Goal: Task Accomplishment & Management: Complete application form

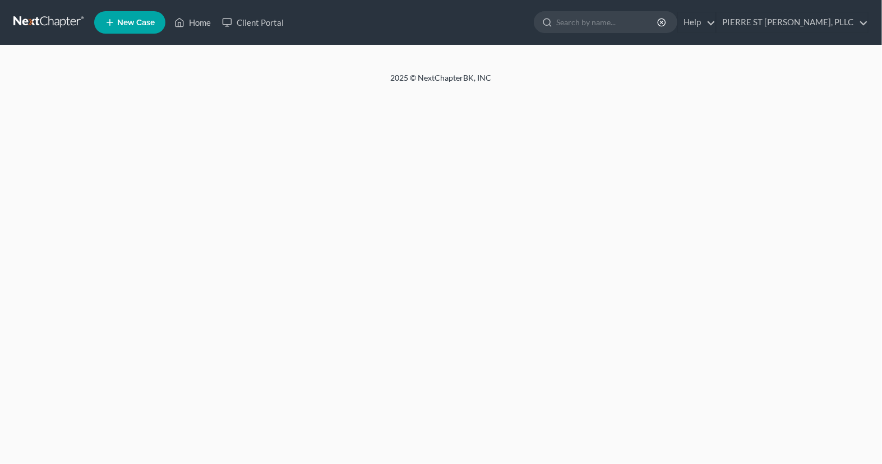
select select "0"
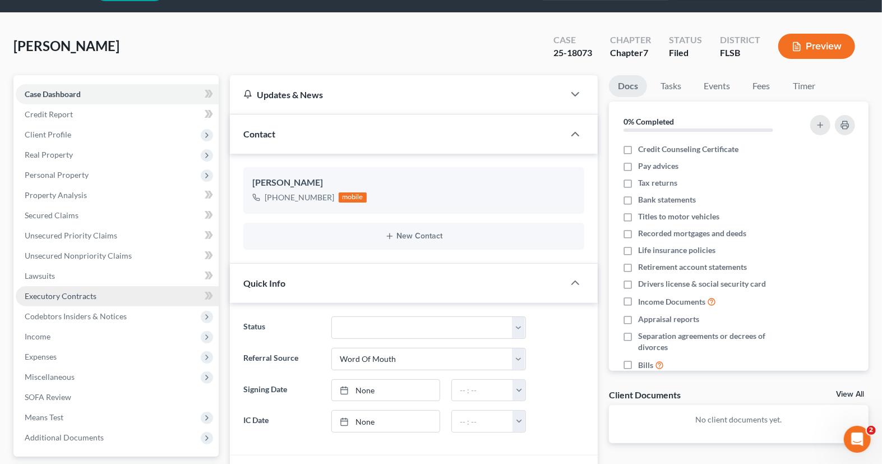
scroll to position [160, 0]
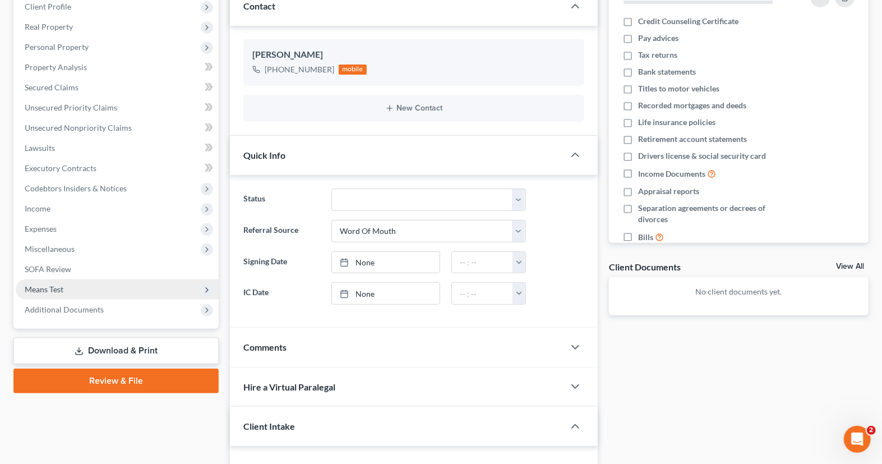
click at [119, 287] on span "Means Test" at bounding box center [117, 289] width 203 height 20
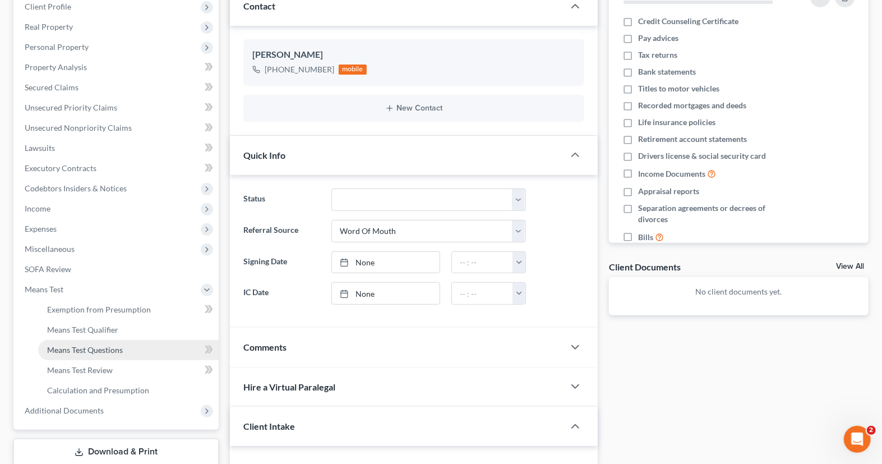
click at [143, 348] on link "Means Test Questions" at bounding box center [128, 350] width 181 height 20
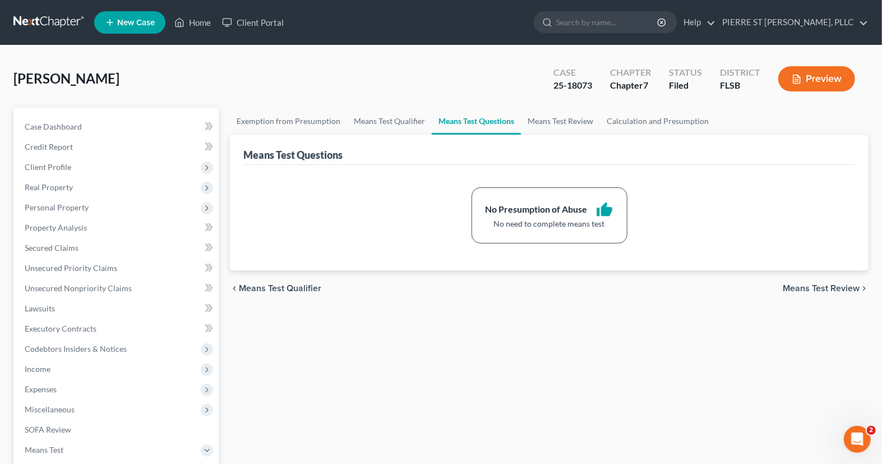
click at [816, 74] on button "Preview" at bounding box center [816, 78] width 77 height 25
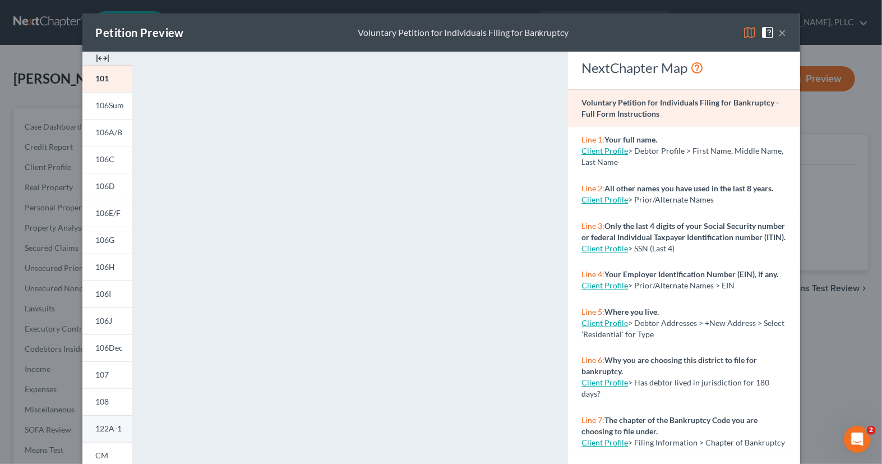
click at [116, 431] on span "122A-1" at bounding box center [109, 428] width 26 height 10
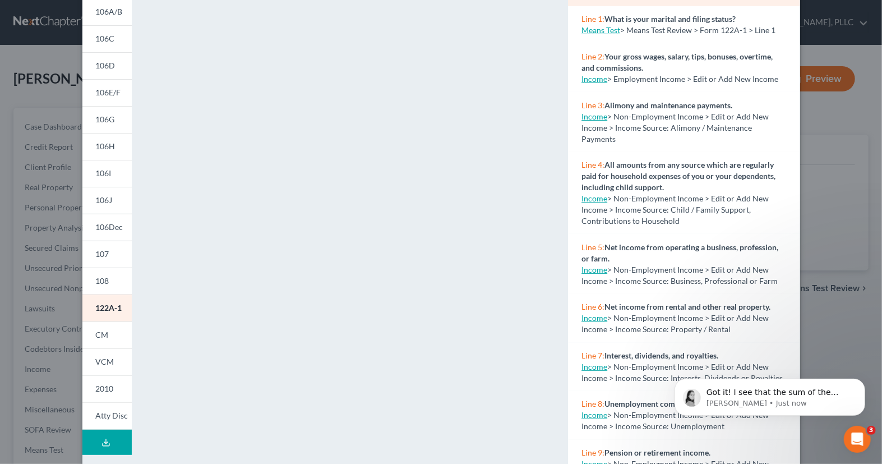
scroll to position [169, 0]
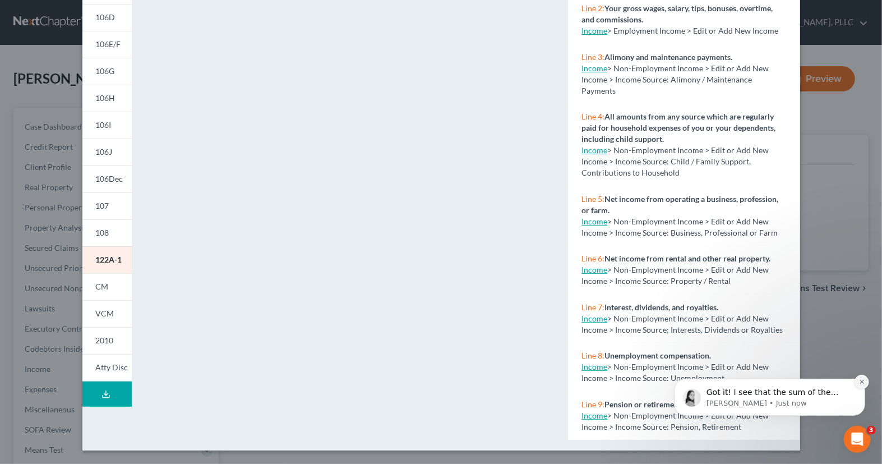
click at [860, 382] on icon "Dismiss notification" at bounding box center [862, 381] width 6 height 6
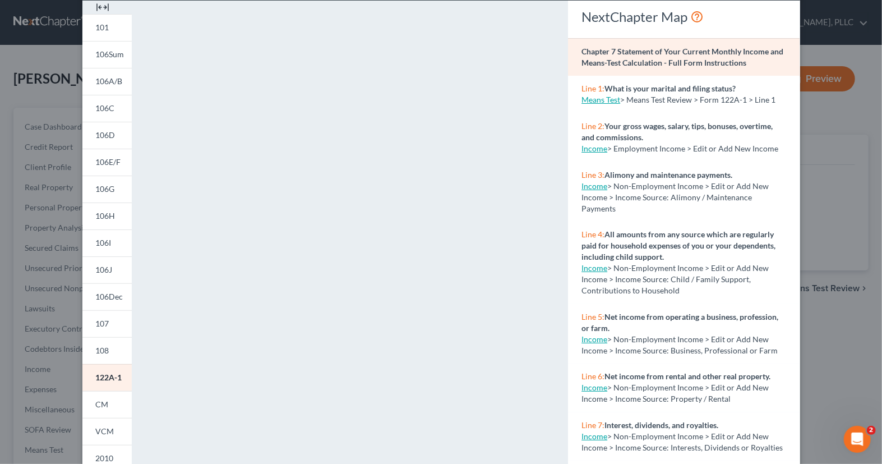
scroll to position [0, 0]
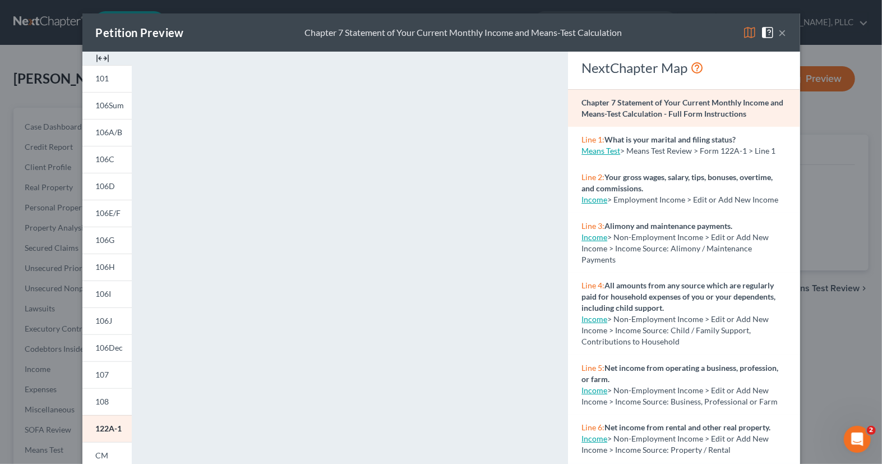
click at [785, 34] on button "×" at bounding box center [783, 32] width 8 height 13
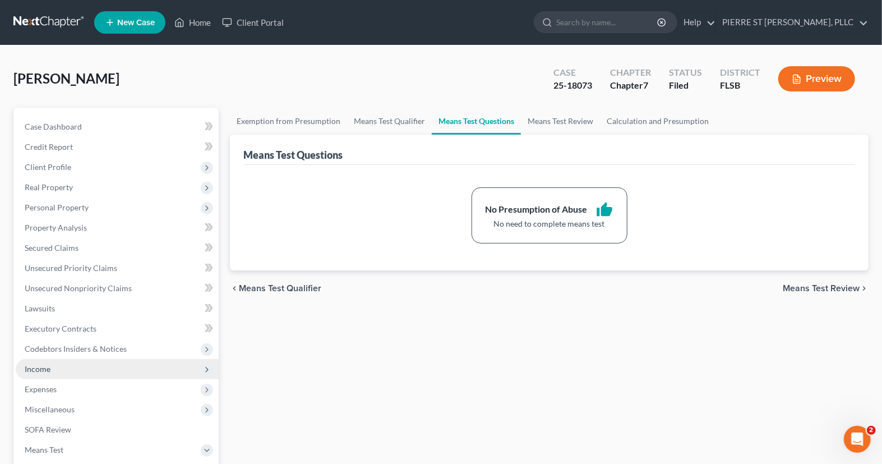
click at [76, 367] on span "Income" at bounding box center [117, 369] width 203 height 20
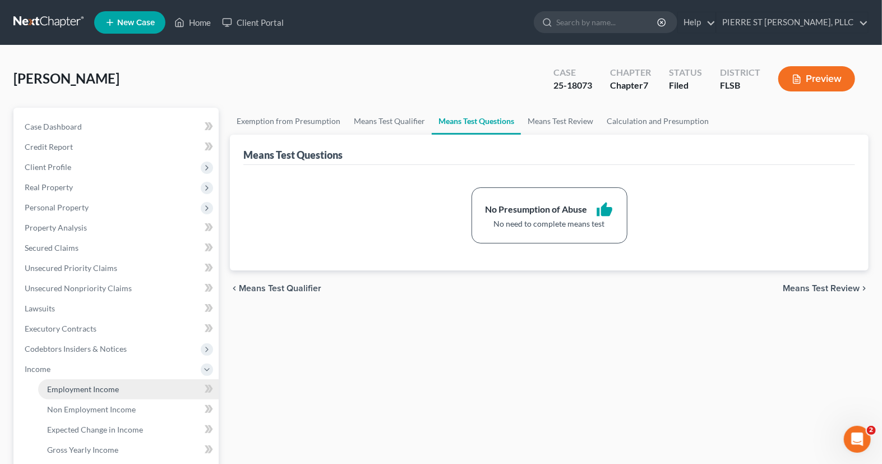
click at [101, 380] on link "Employment Income" at bounding box center [128, 389] width 181 height 20
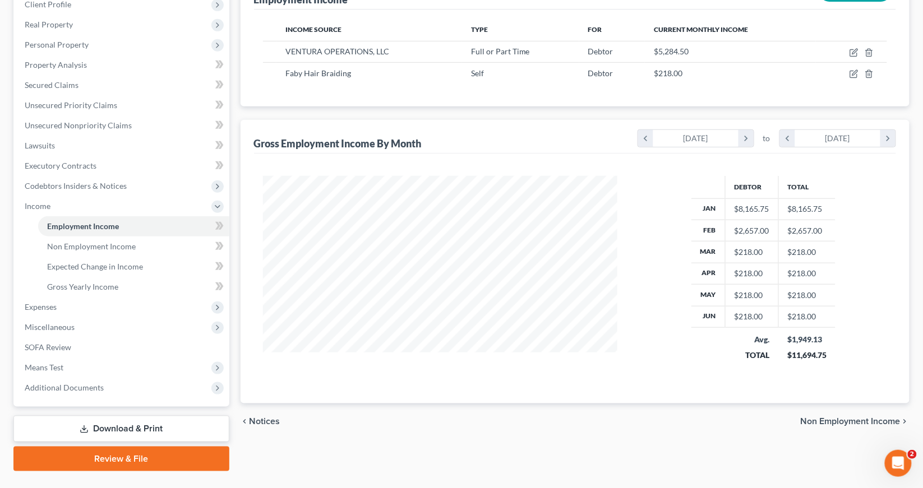
scroll to position [158, 0]
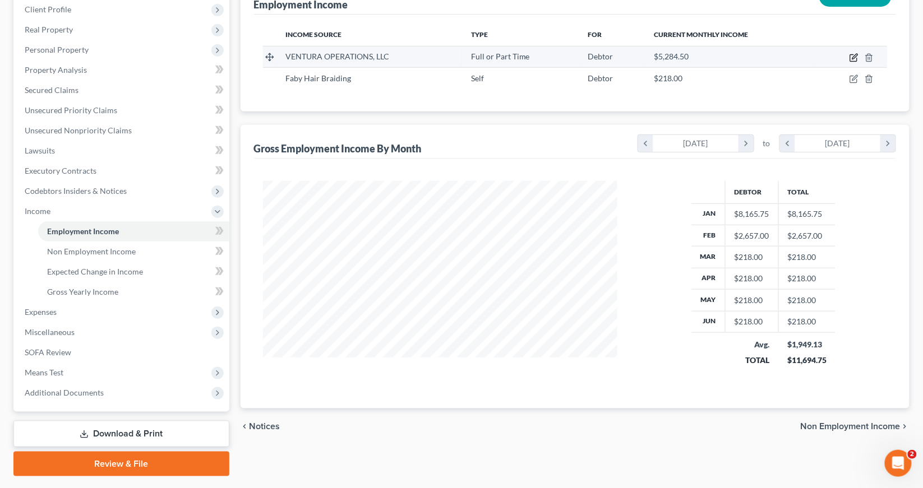
click at [855, 57] on icon "button" at bounding box center [854, 57] width 9 height 9
select select "0"
select select "9"
select select "2"
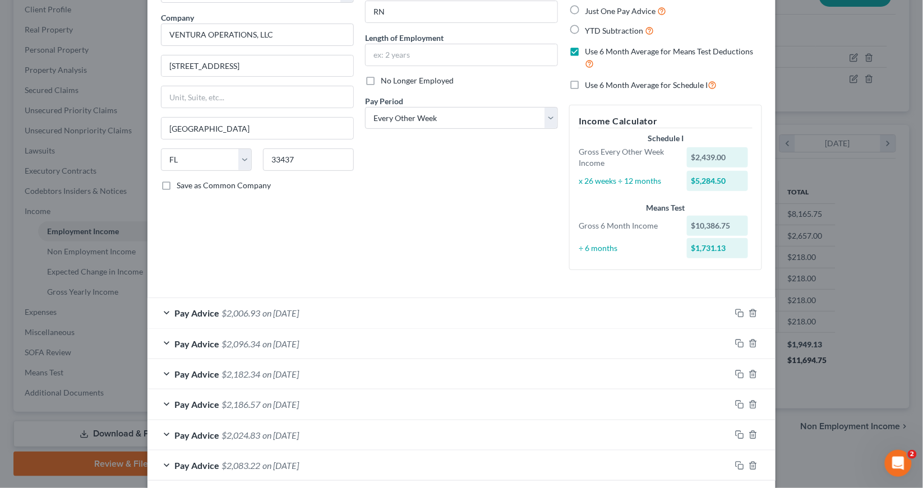
scroll to position [81, 0]
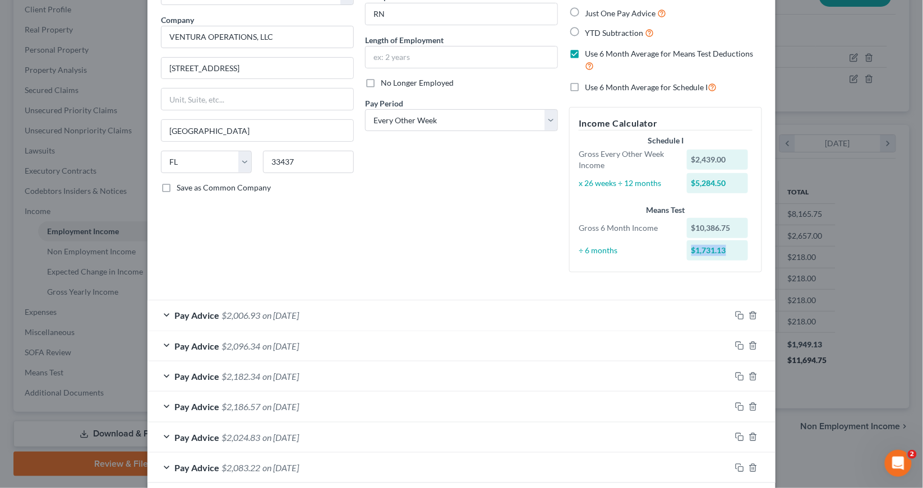
drag, startPoint x: 737, startPoint y: 250, endPoint x: 690, endPoint y: 250, distance: 47.1
click at [690, 250] on div "$1,731.13" at bounding box center [718, 251] width 62 height 20
copy div "$1,731.13"
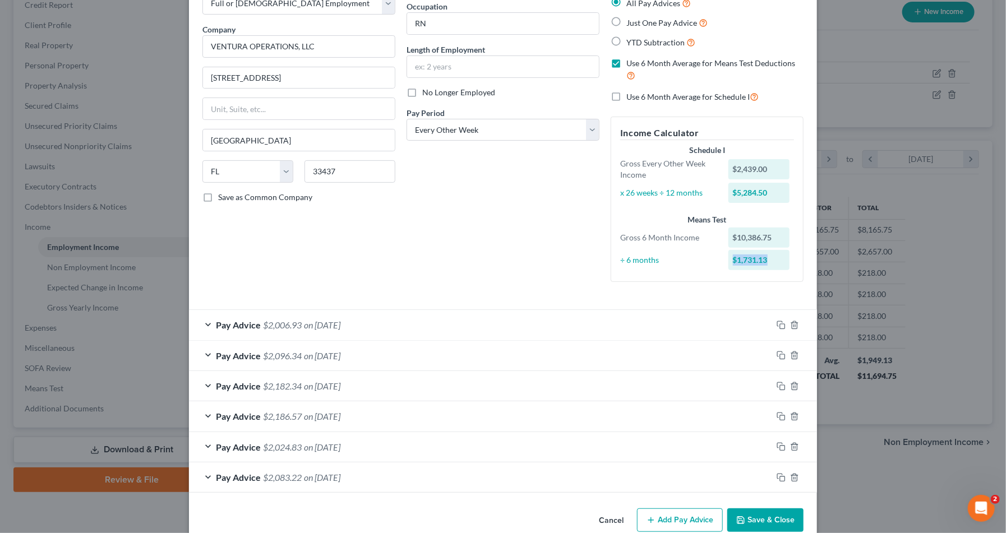
scroll to position [50, 0]
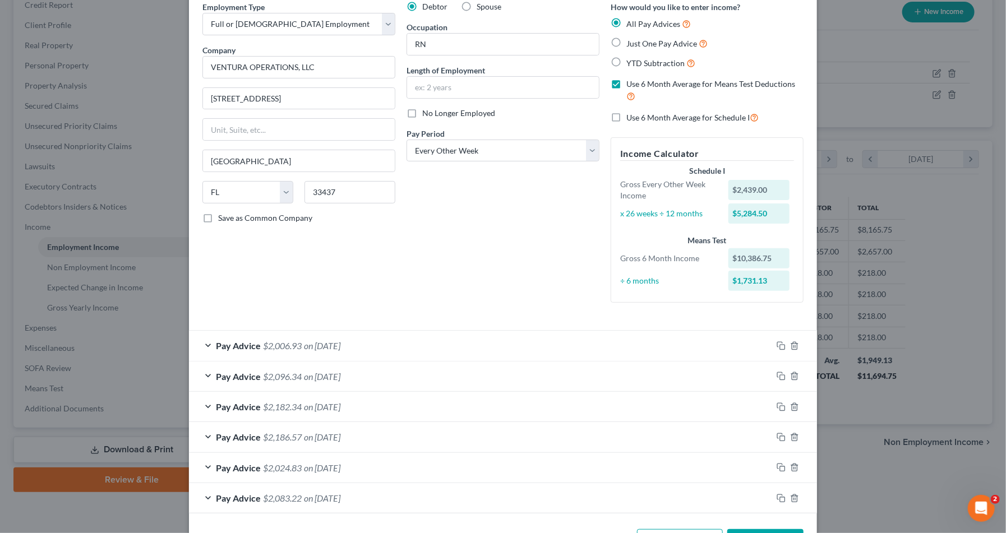
click at [404, 276] on div "Debtor Spouse Occupation RN Length of Employment No Longer Employed Pay Period …" at bounding box center [503, 156] width 204 height 311
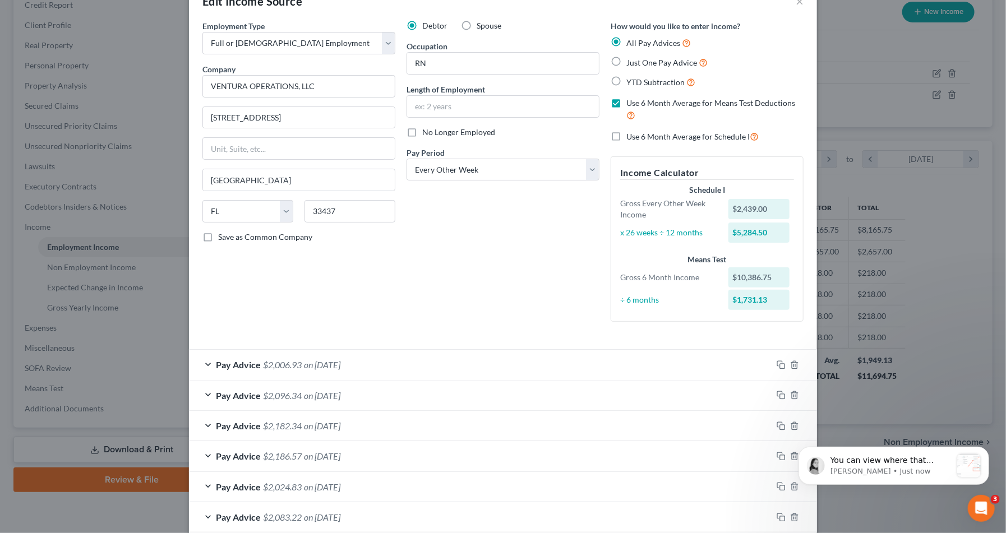
scroll to position [93, 0]
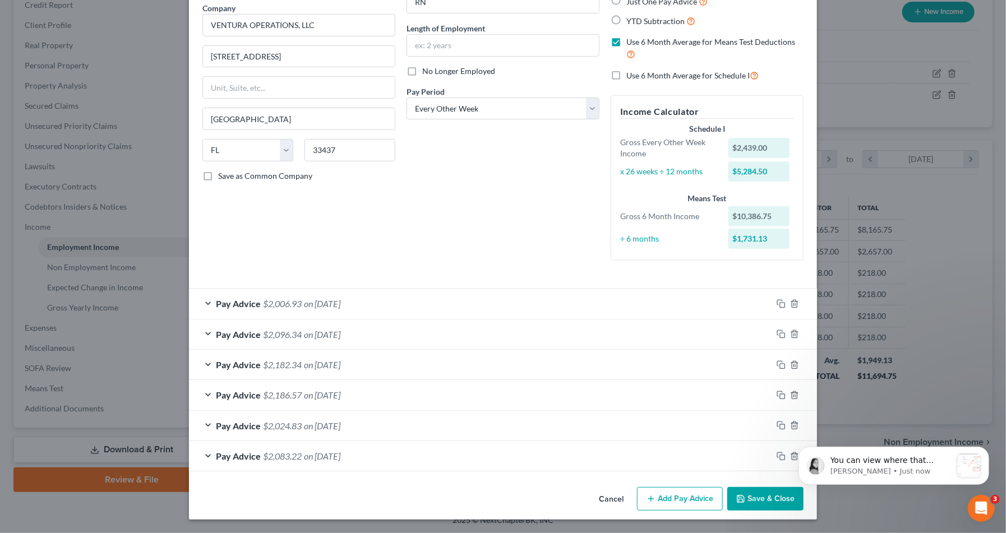
click at [208, 304] on div "Pay Advice $2,006.93 on [DATE]" at bounding box center [480, 304] width 583 height 30
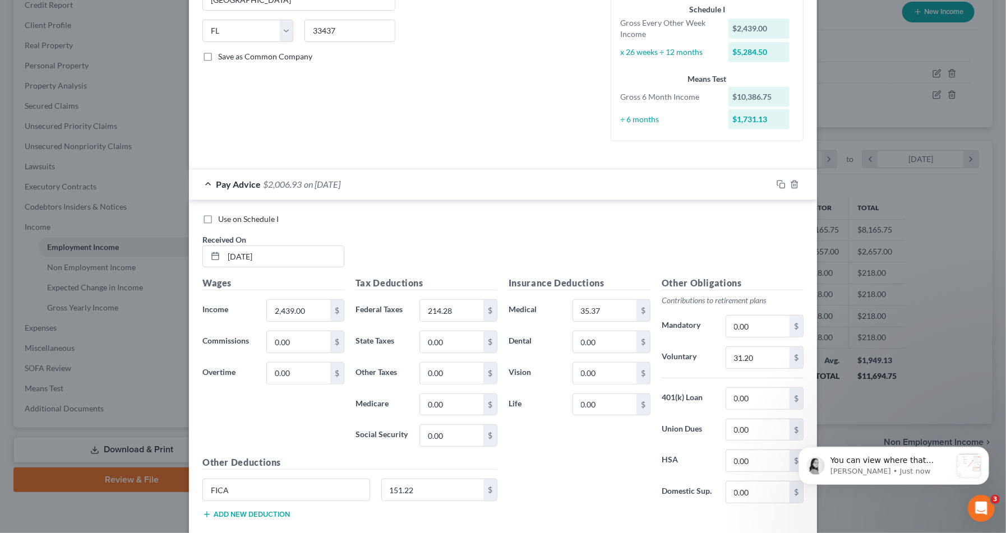
scroll to position [0, 0]
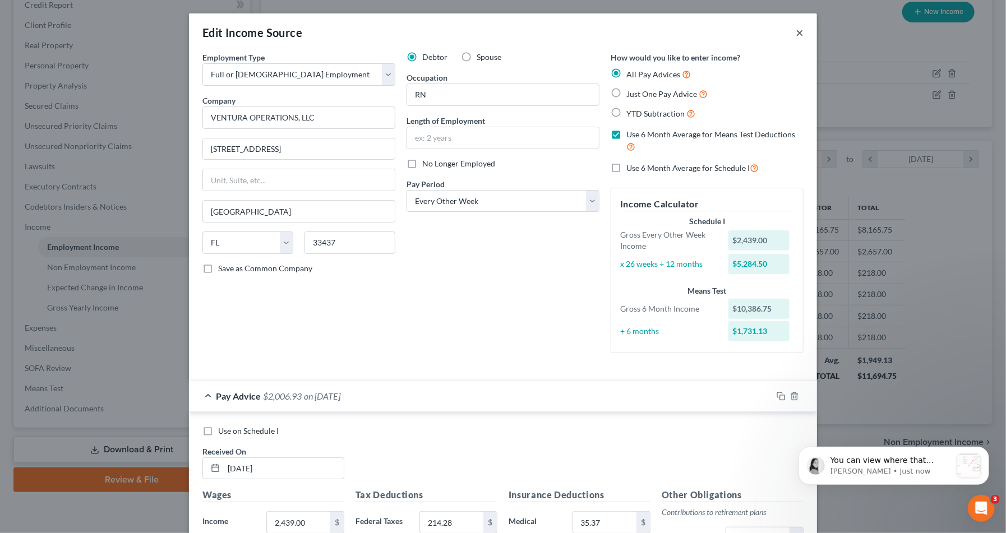
click at [801, 33] on button "×" at bounding box center [800, 32] width 8 height 13
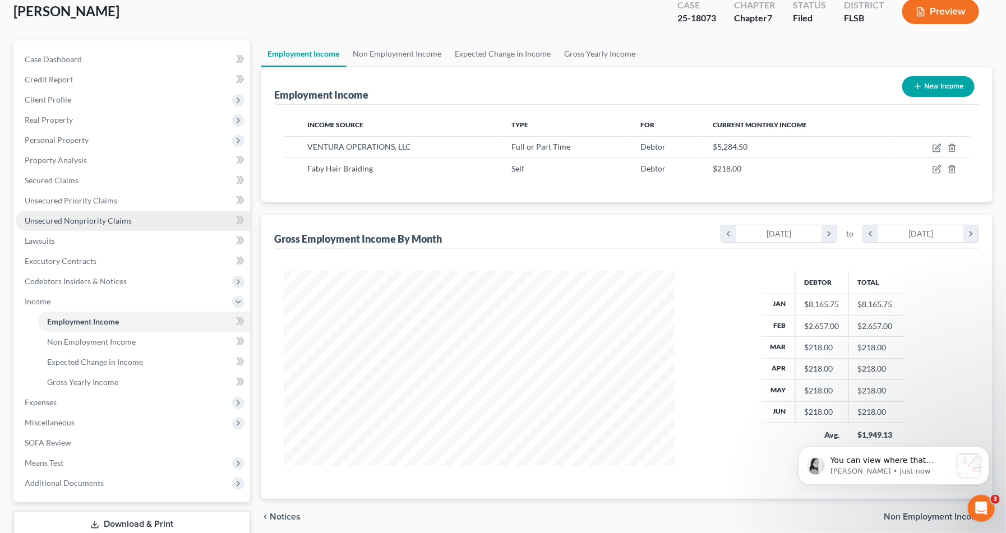
scroll to position [57, 0]
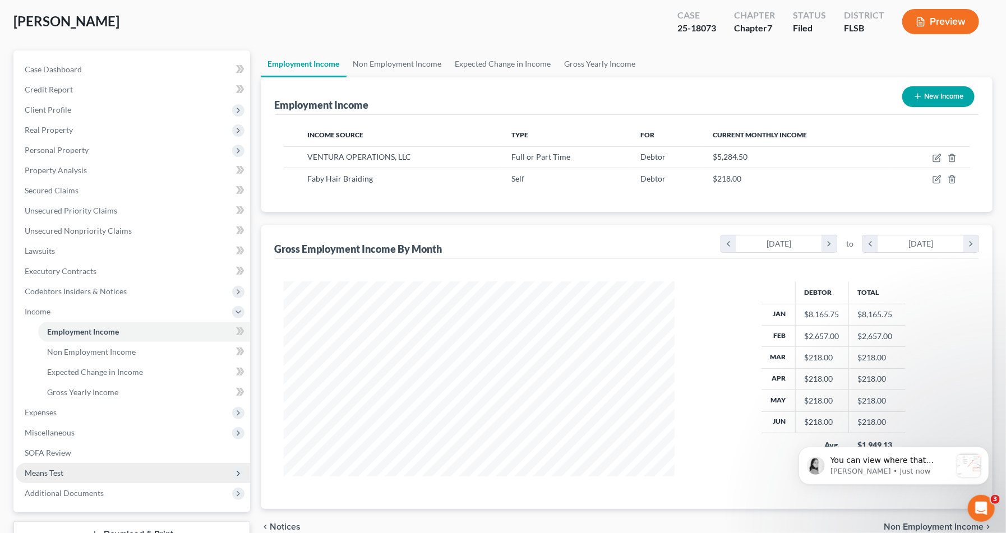
click at [108, 464] on span "Means Test" at bounding box center [133, 473] width 234 height 20
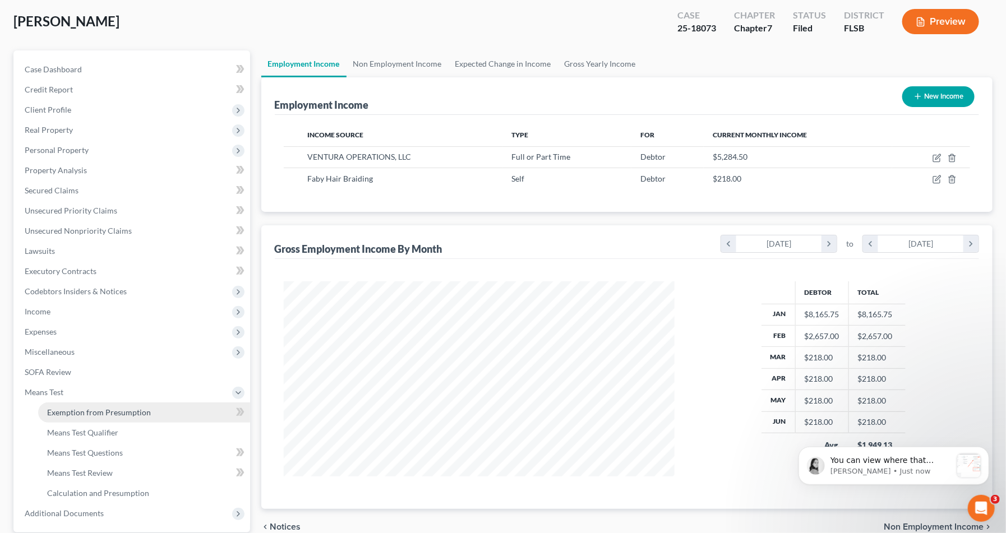
click at [142, 419] on link "Exemption from Presumption" at bounding box center [144, 413] width 212 height 20
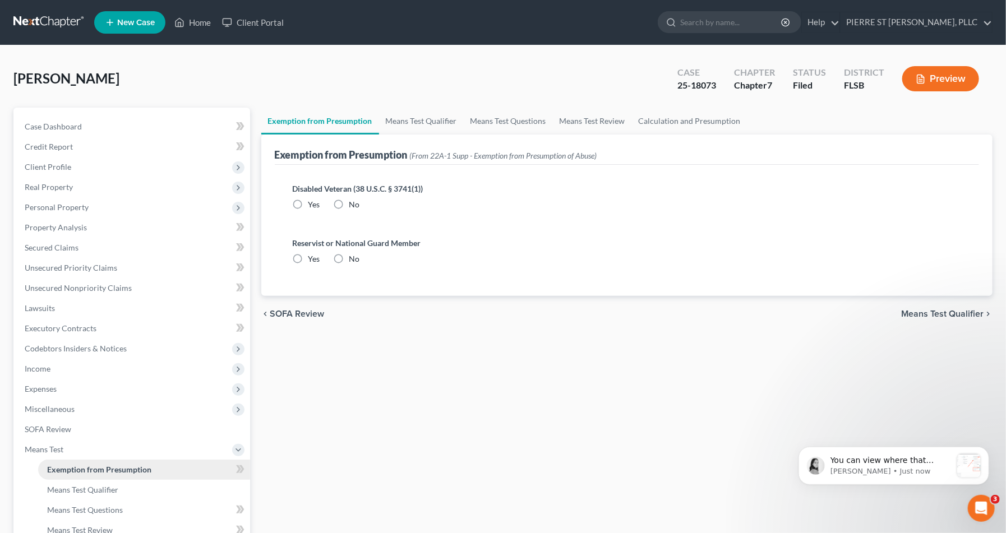
radio input "true"
click at [424, 120] on link "Means Test Qualifier" at bounding box center [421, 121] width 85 height 27
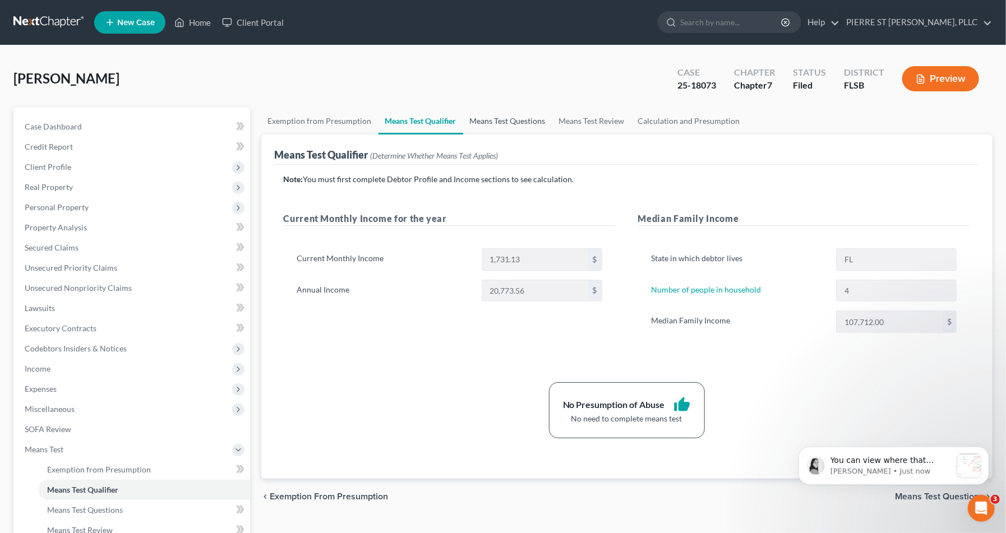
click at [515, 113] on link "Means Test Questions" at bounding box center [507, 121] width 89 height 27
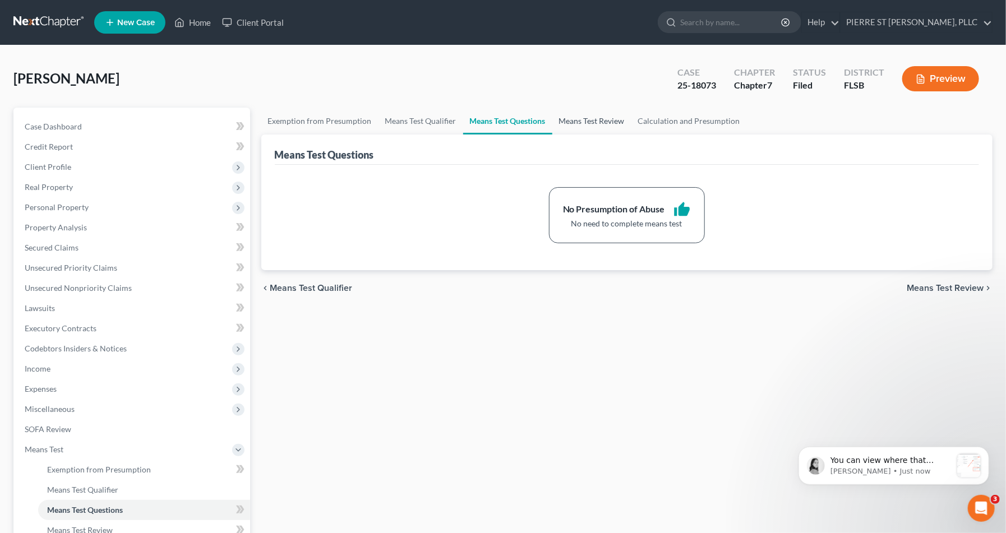
click at [582, 127] on link "Means Test Review" at bounding box center [591, 121] width 79 height 27
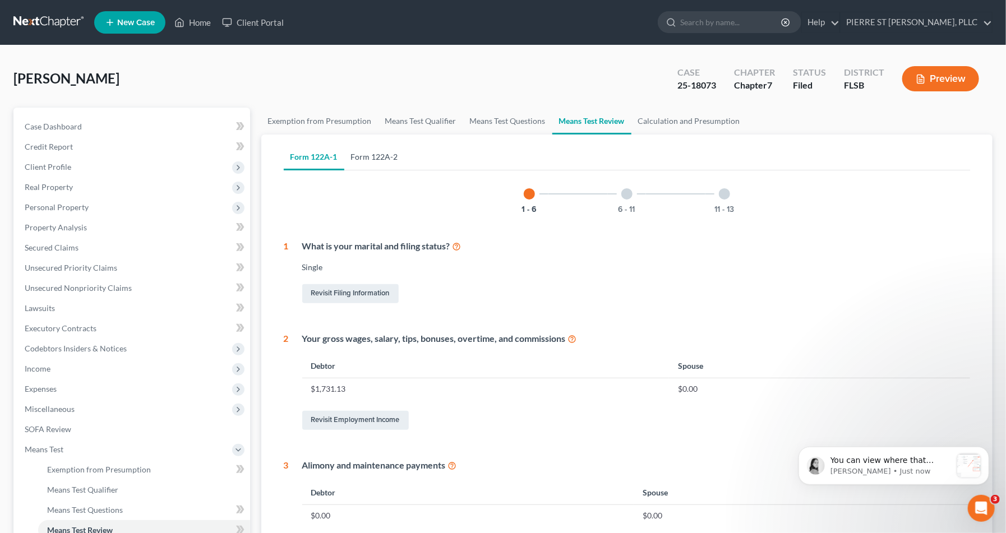
click at [386, 168] on link "Form 122A-2" at bounding box center [374, 157] width 61 height 27
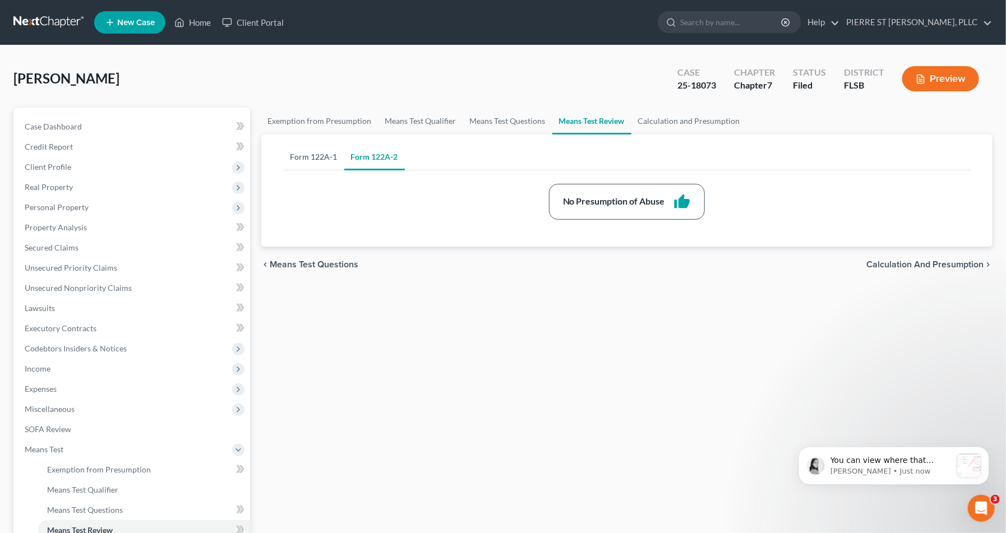
click at [323, 163] on link "Form 122A-1" at bounding box center [314, 157] width 61 height 27
